Goal: Find specific page/section: Find specific page/section

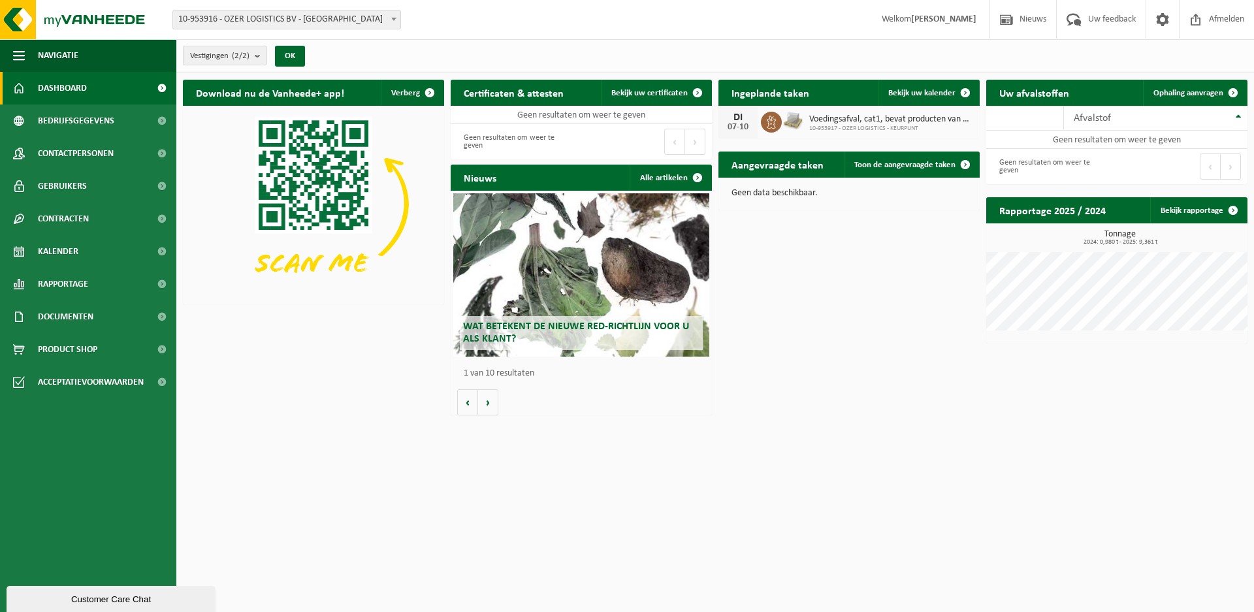
click at [841, 116] on span "Voedingsafval, cat1, bevat producten van dierlijke oorsprong, afkomstig van int…" at bounding box center [891, 119] width 164 height 10
click at [769, 118] on icon at bounding box center [772, 122] width 10 height 13
click at [904, 125] on span "10-953917 - OZER LOGISTICS - KEURPUNT" at bounding box center [891, 129] width 164 height 8
click at [73, 313] on span "Documenten" at bounding box center [66, 316] width 56 height 33
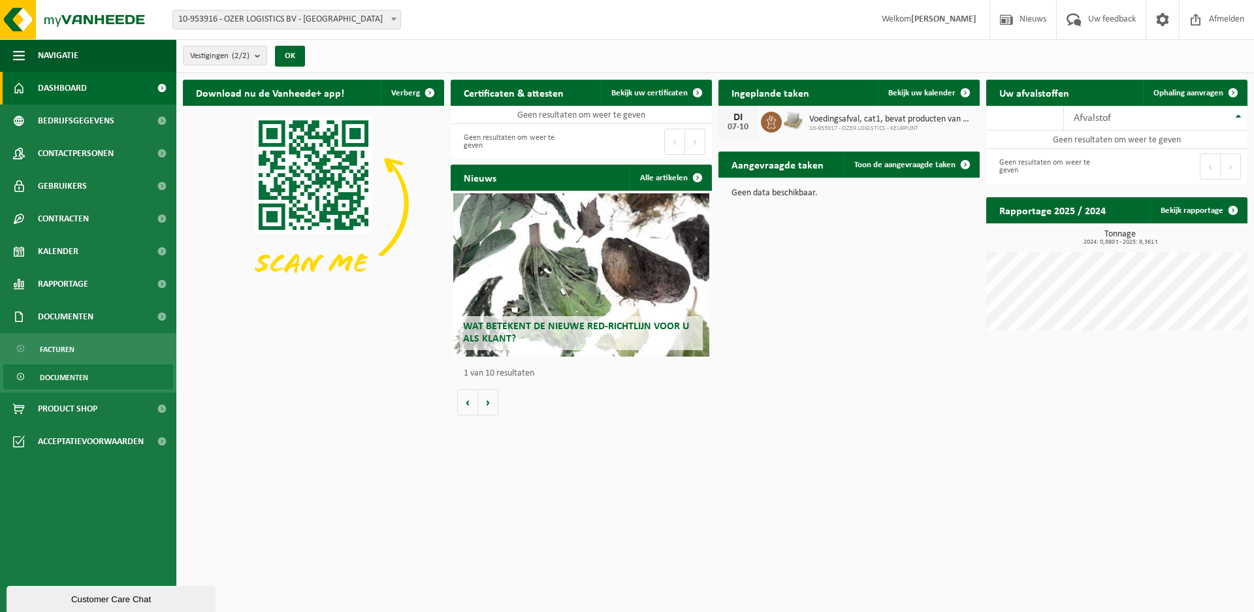
click at [69, 383] on span "Documenten" at bounding box center [64, 377] width 48 height 25
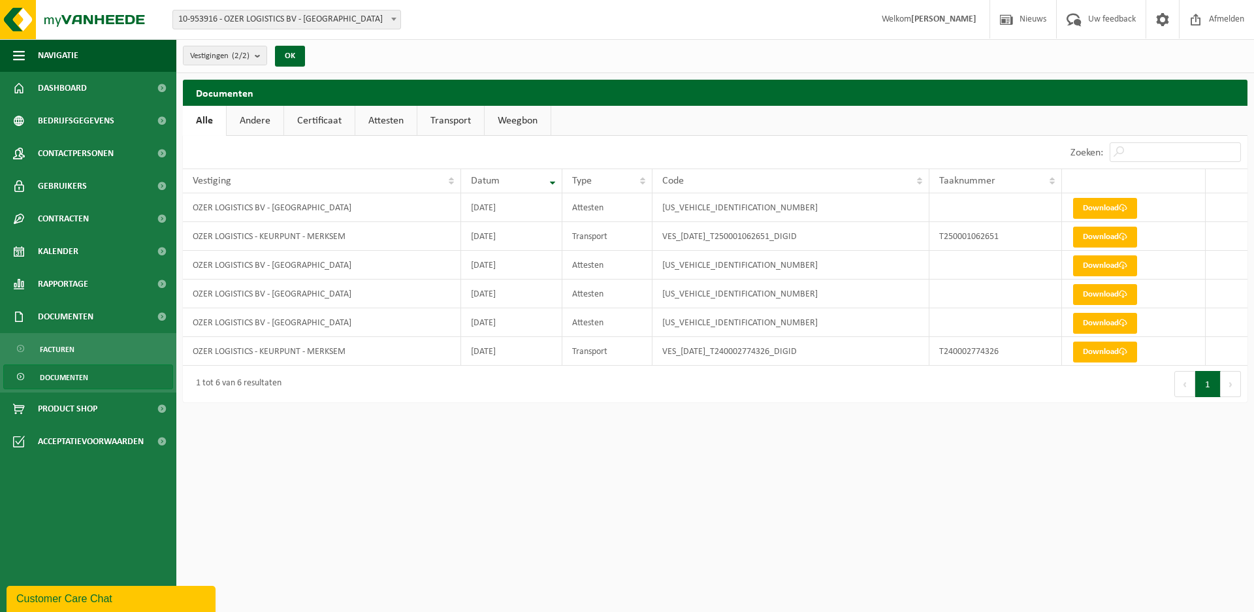
click at [61, 378] on span "Documenten" at bounding box center [64, 377] width 48 height 25
click at [67, 347] on span "Facturen" at bounding box center [57, 349] width 35 height 25
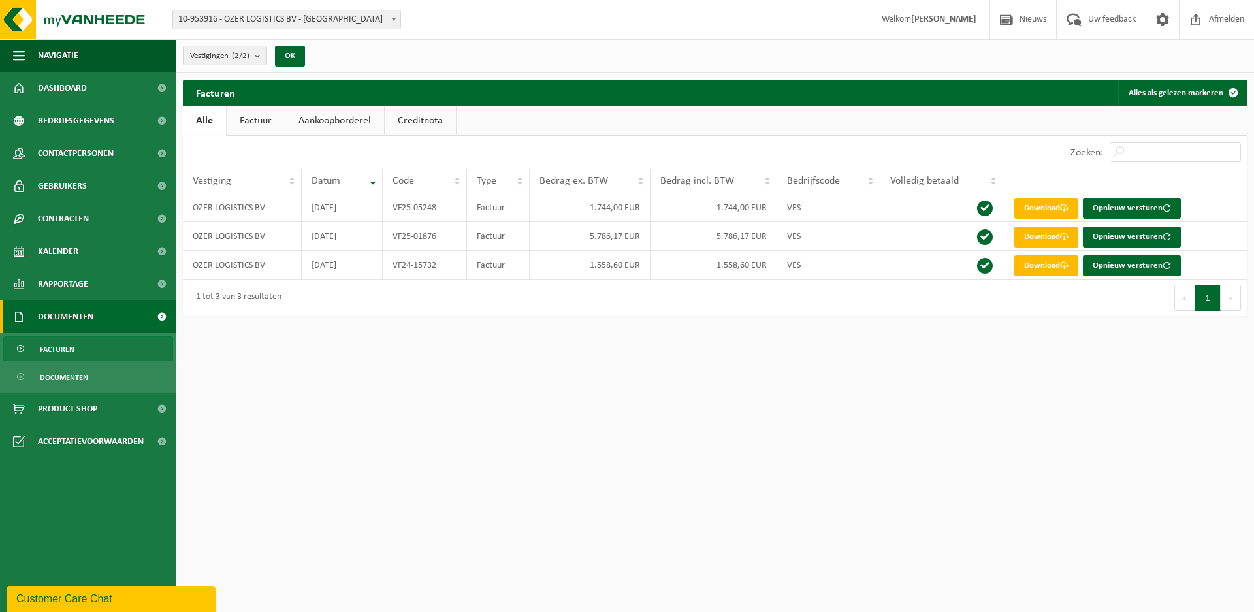
click at [972, 388] on html "Vestiging: 10-953916 - OZER LOGISTICS BV - ROTTERDAM 10-953917 - OZER LOGISTICS…" at bounding box center [627, 306] width 1254 height 612
